Goal: Use online tool/utility: Utilize a website feature to perform a specific function

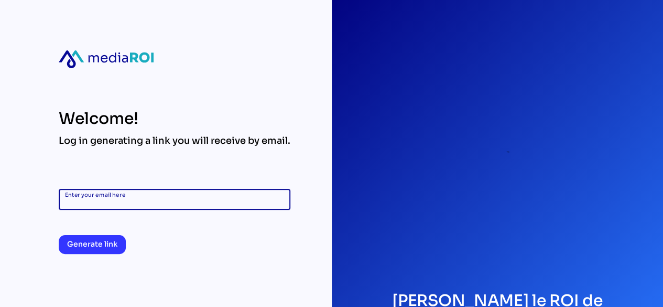
click at [198, 200] on input "Enter your email here" at bounding box center [174, 199] width 219 height 21
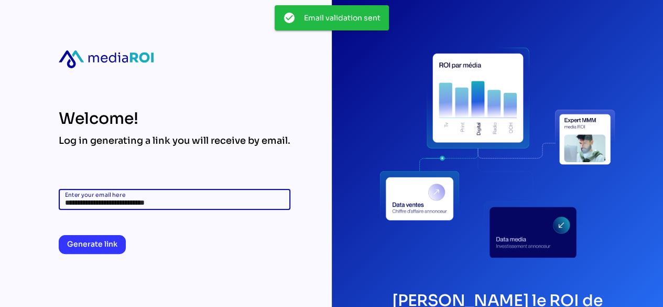
type input "**********"
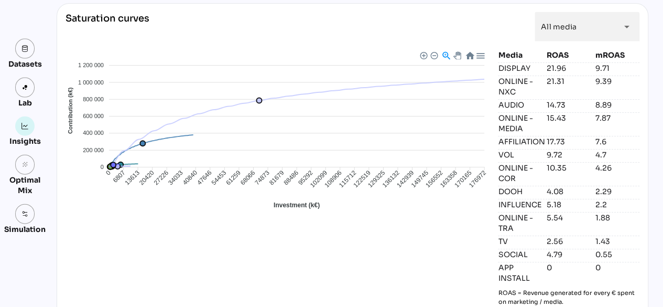
scroll to position [1109, 0]
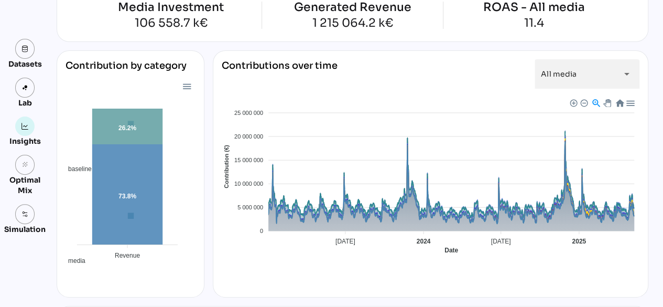
scroll to position [88, 0]
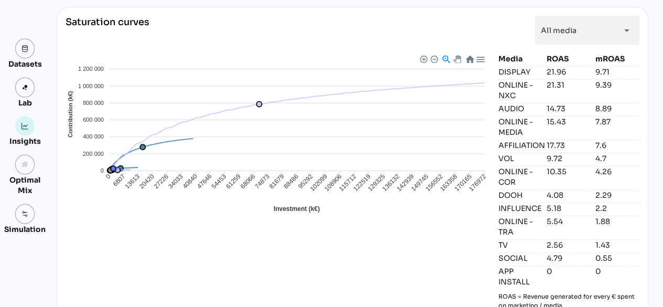
scroll to position [1134, 0]
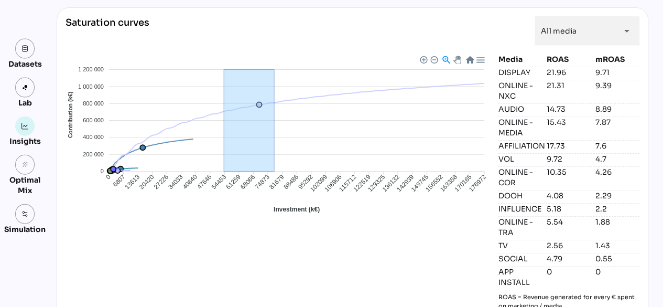
drag, startPoint x: 220, startPoint y: 81, endPoint x: 280, endPoint y: 108, distance: 66.4
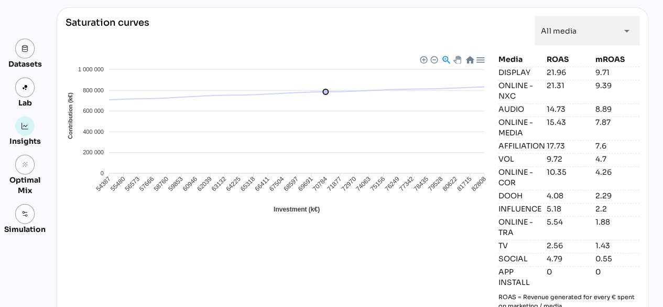
click at [271, 117] on foreignobject "AFFILIATION APP INSTALL AUDIO DISPLAY DOOH INFLUENCE ONLINE - COR ONLINE - MEDI…" at bounding box center [278, 145] width 424 height 183
click at [432, 56] on div at bounding box center [433, 59] width 7 height 7
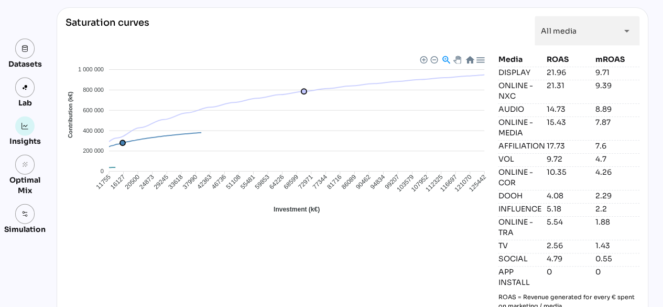
click at [432, 56] on div at bounding box center [433, 59] width 7 height 7
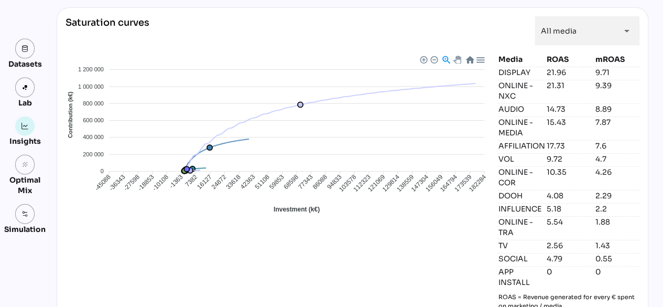
click at [432, 56] on div at bounding box center [433, 59] width 7 height 7
click at [466, 55] on div at bounding box center [469, 59] width 9 height 9
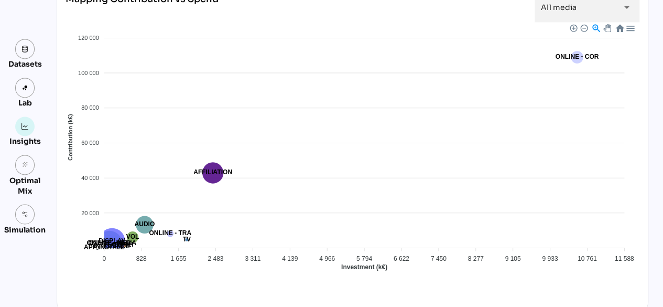
scroll to position [820, 0]
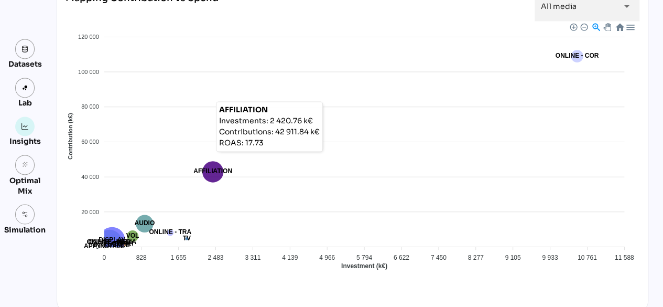
click at [210, 168] on icon at bounding box center [212, 171] width 21 height 21
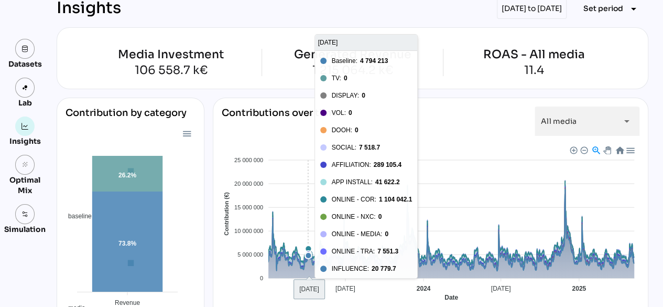
scroll to position [0, 0]
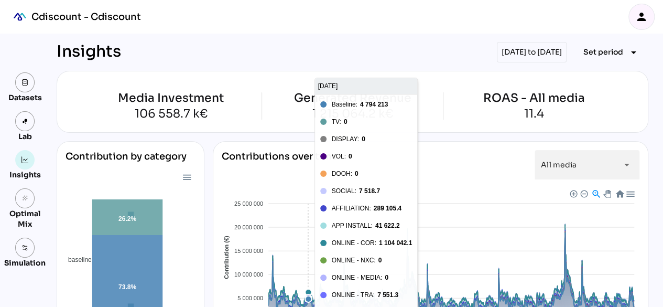
click at [532, 45] on div "[DATE] to [DATE]" at bounding box center [532, 52] width 70 height 20
click at [521, 49] on div "[DATE] to [DATE]" at bounding box center [532, 52] width 70 height 20
click at [390, 29] on div "Cdiscount - Cdiscount person" at bounding box center [331, 17] width 663 height 34
click at [600, 59] on span "Set period arrow_drop_down" at bounding box center [611, 52] width 57 height 15
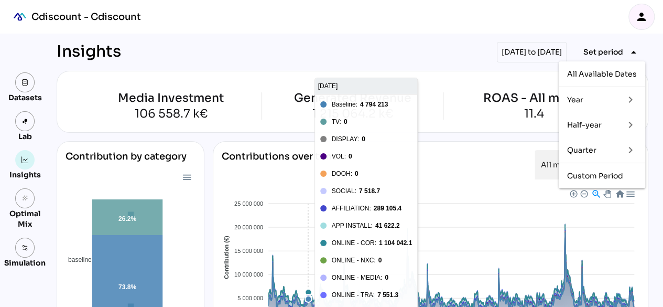
click at [616, 118] on div "keyboard_arrow_right" at bounding box center [626, 124] width 21 height 17
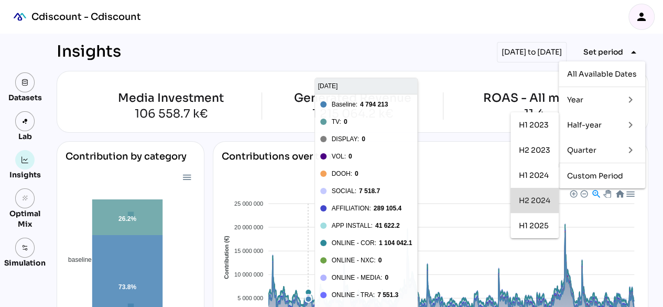
click at [528, 198] on div "H2 2024" at bounding box center [534, 200] width 31 height 9
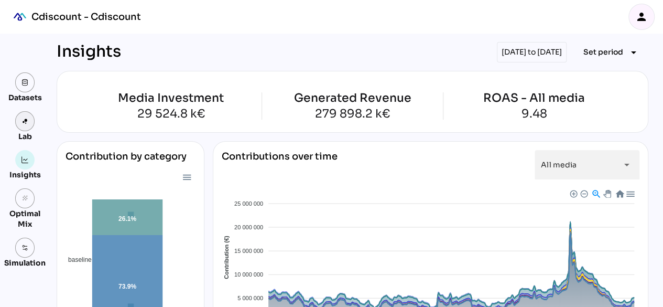
click at [24, 115] on link at bounding box center [25, 121] width 20 height 20
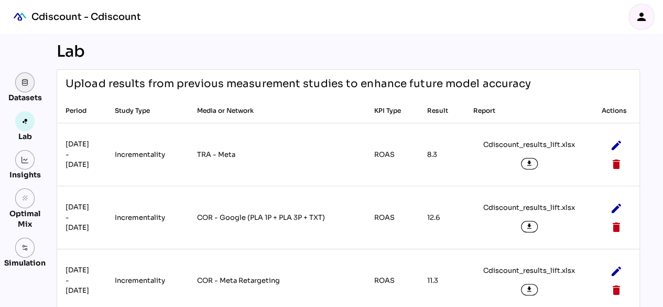
click at [27, 85] on img at bounding box center [24, 82] width 7 height 7
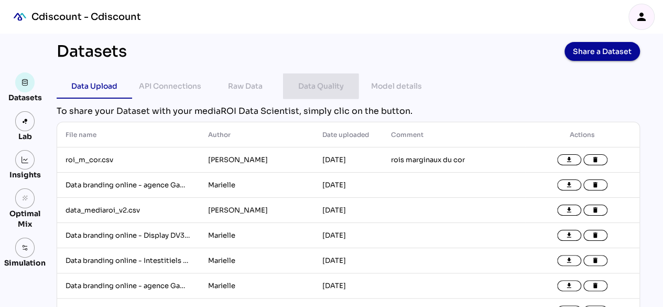
click at [319, 81] on div "Data Quality" at bounding box center [321, 86] width 46 height 13
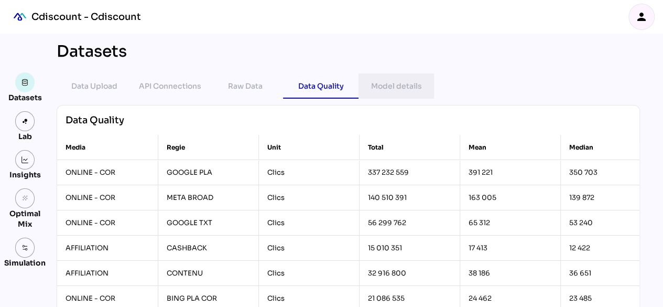
click at [380, 83] on div "Model details" at bounding box center [396, 86] width 51 height 13
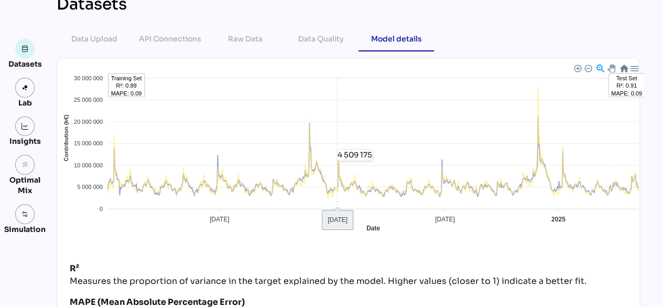
scroll to position [47, 0]
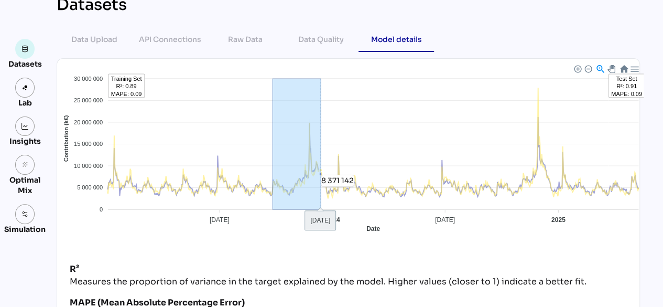
drag, startPoint x: 269, startPoint y: 158, endPoint x: 317, endPoint y: 186, distance: 54.9
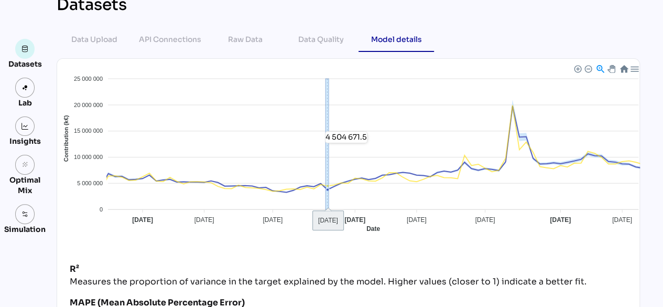
drag, startPoint x: 325, startPoint y: 150, endPoint x: 308, endPoint y: 169, distance: 25.6
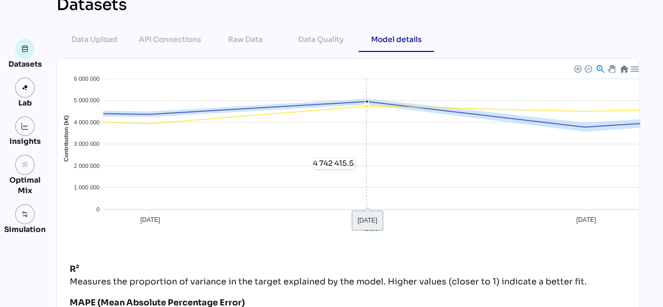
click at [308, 169] on foreignobject "Predictions Target Confidence Interval" at bounding box center [352, 154] width 582 height 183
click at [297, 140] on foreignobject "Predictions Target Confidence Interval" at bounding box center [352, 154] width 582 height 183
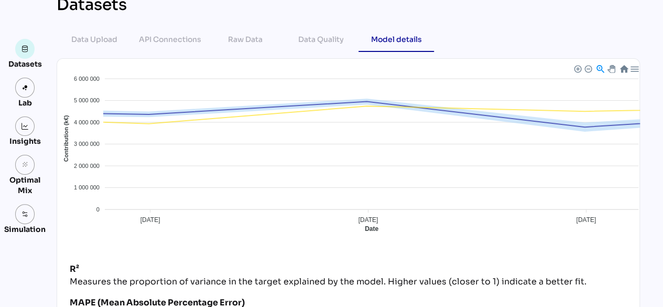
click at [584, 69] on div at bounding box center [587, 67] width 7 height 7
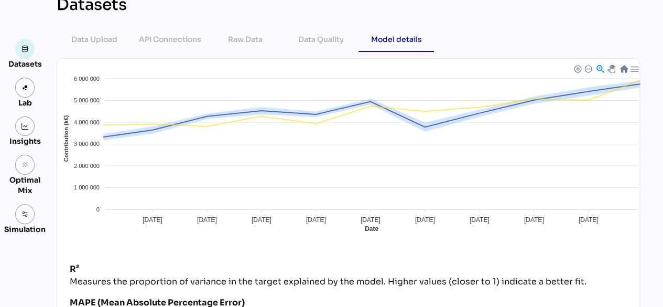
click at [584, 69] on div at bounding box center [587, 67] width 7 height 7
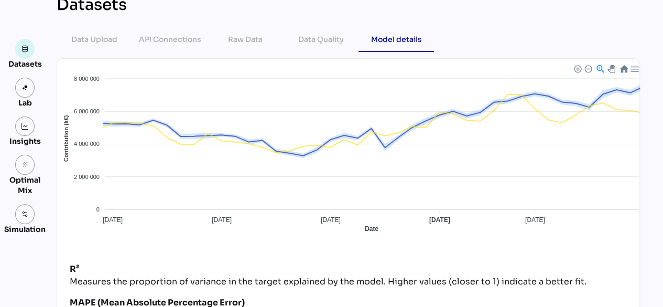
click at [584, 69] on div at bounding box center [587, 67] width 7 height 7
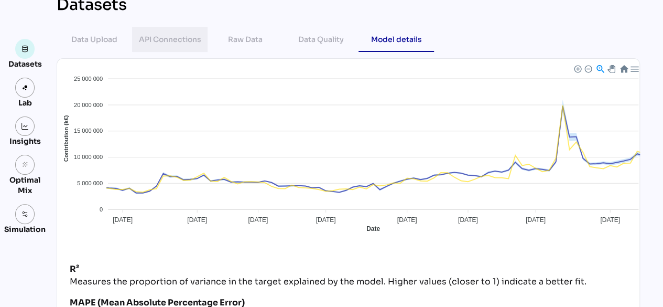
click at [162, 34] on div "API Connections" at bounding box center [170, 39] width 62 height 13
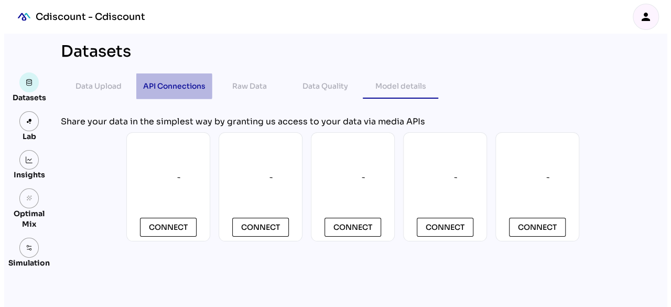
scroll to position [0, 0]
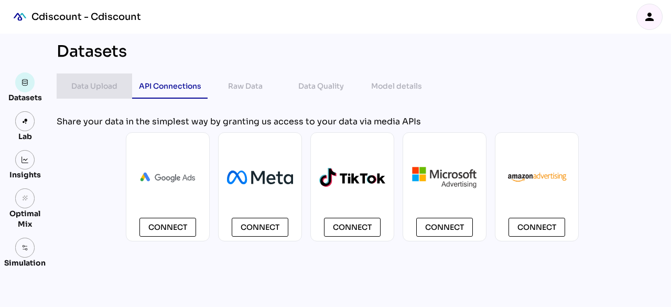
click at [99, 88] on div "Data Upload" at bounding box center [94, 86] width 46 height 13
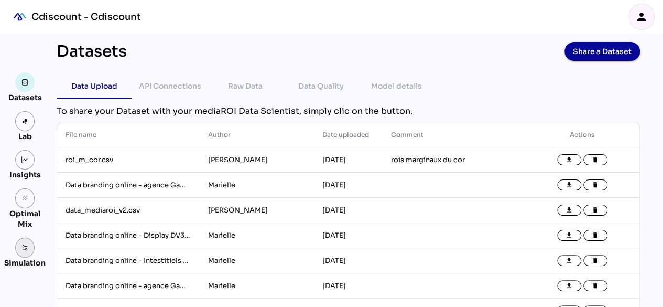
click at [29, 246] on link at bounding box center [25, 247] width 20 height 20
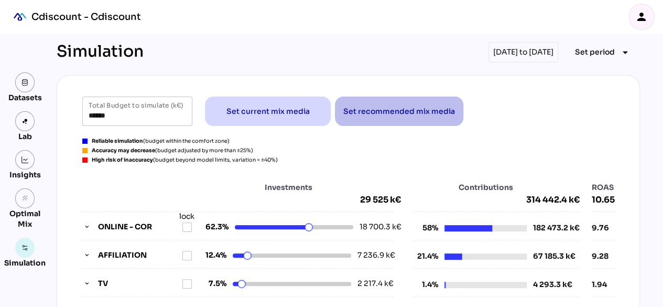
click at [383, 113] on span "Set recommended mix media" at bounding box center [399, 111] width 112 height 13
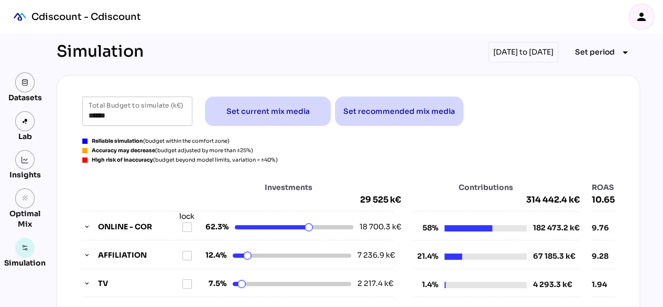
type input "******"
click at [21, 79] on img at bounding box center [24, 82] width 7 height 7
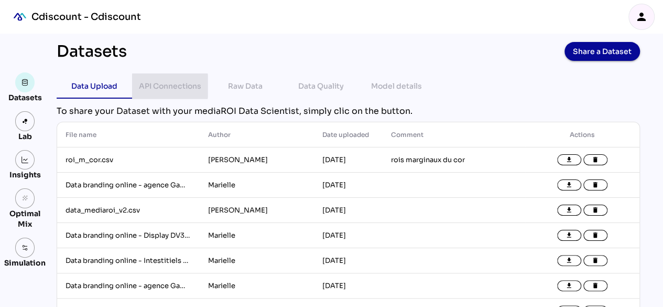
click at [173, 90] on div "API Connections" at bounding box center [170, 86] width 62 height 13
